Goal: Browse casually

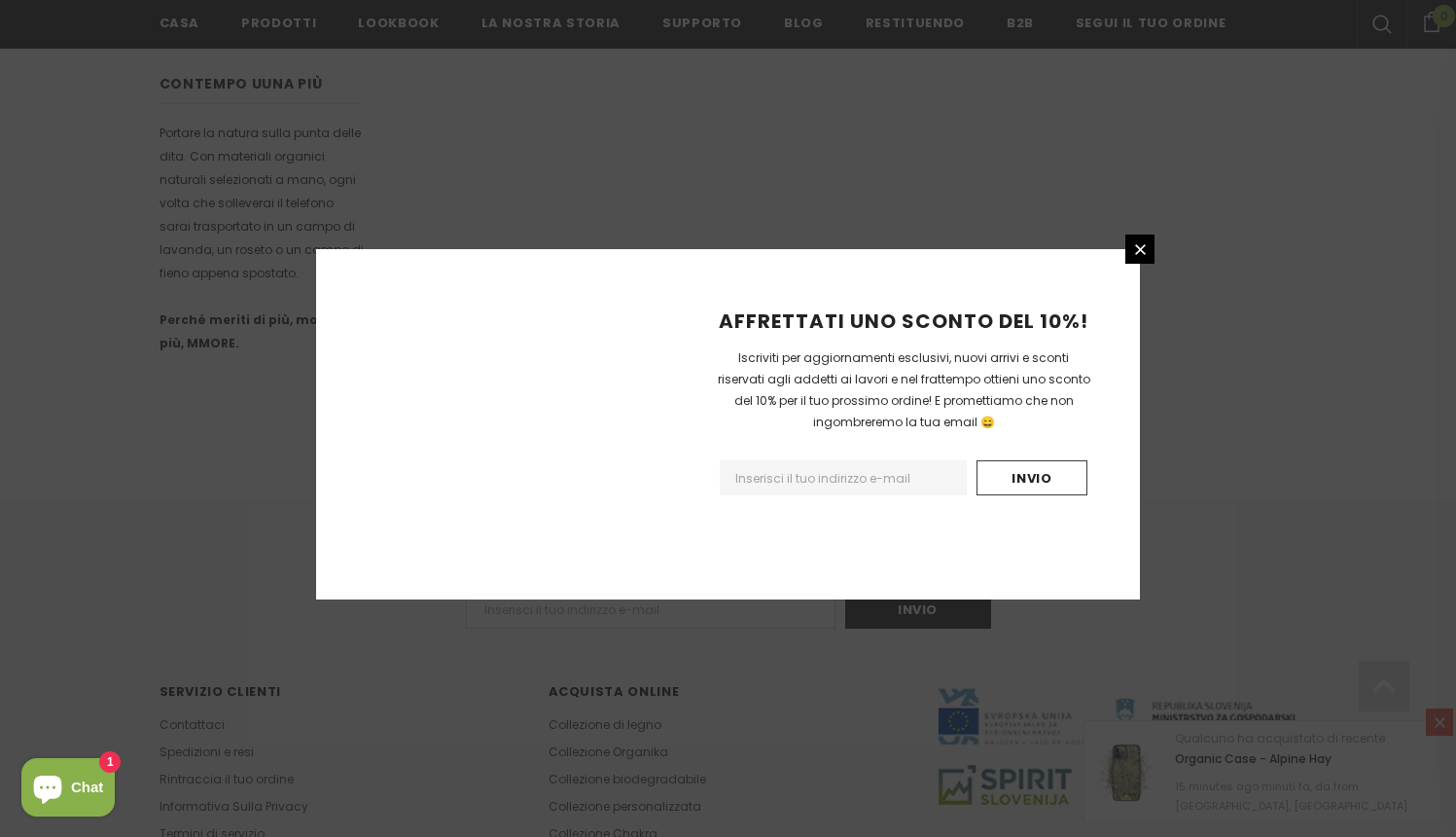
scroll to position [1135, 0]
